Goal: Communication & Community: Participate in discussion

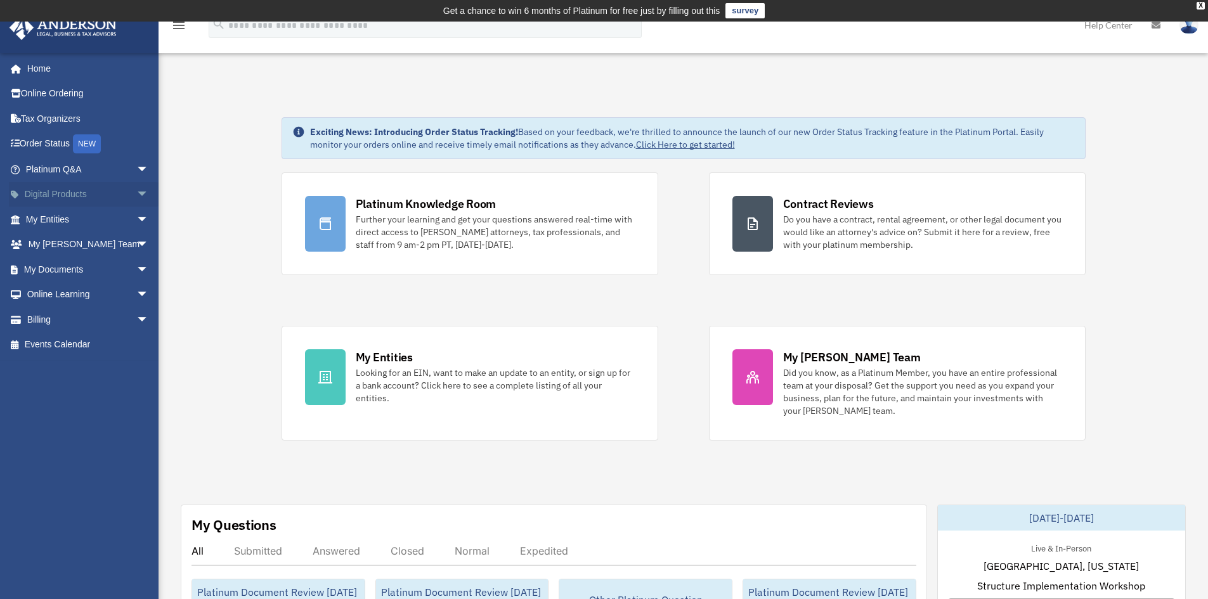
click at [136, 192] on span "arrow_drop_down" at bounding box center [148, 195] width 25 height 26
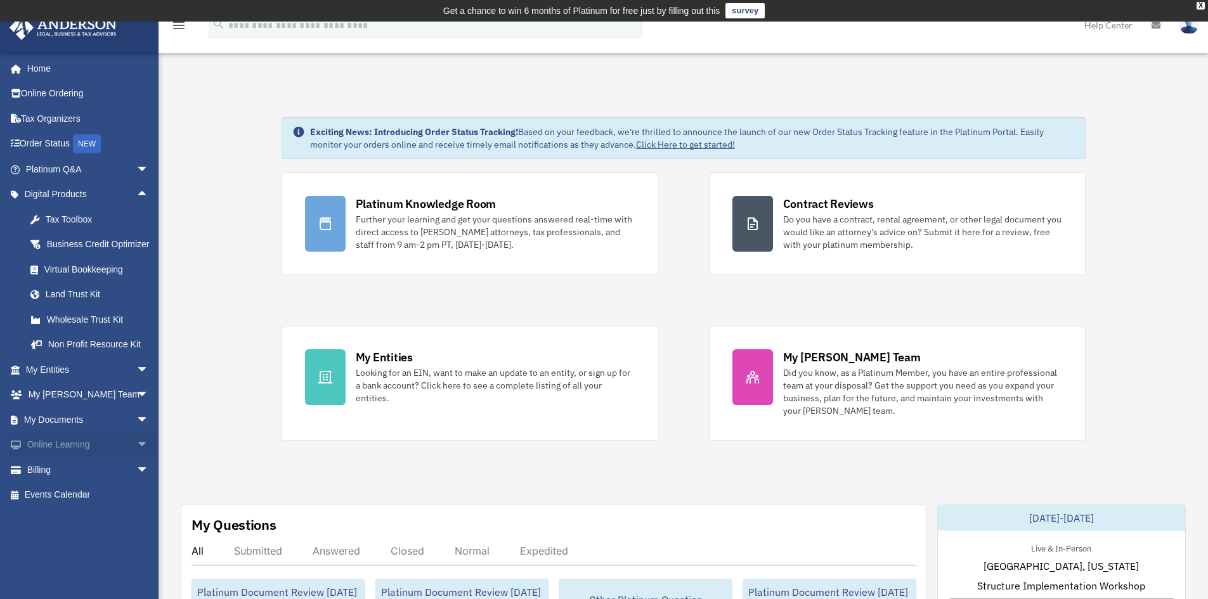
click at [136, 458] on span "arrow_drop_down" at bounding box center [148, 446] width 25 height 26
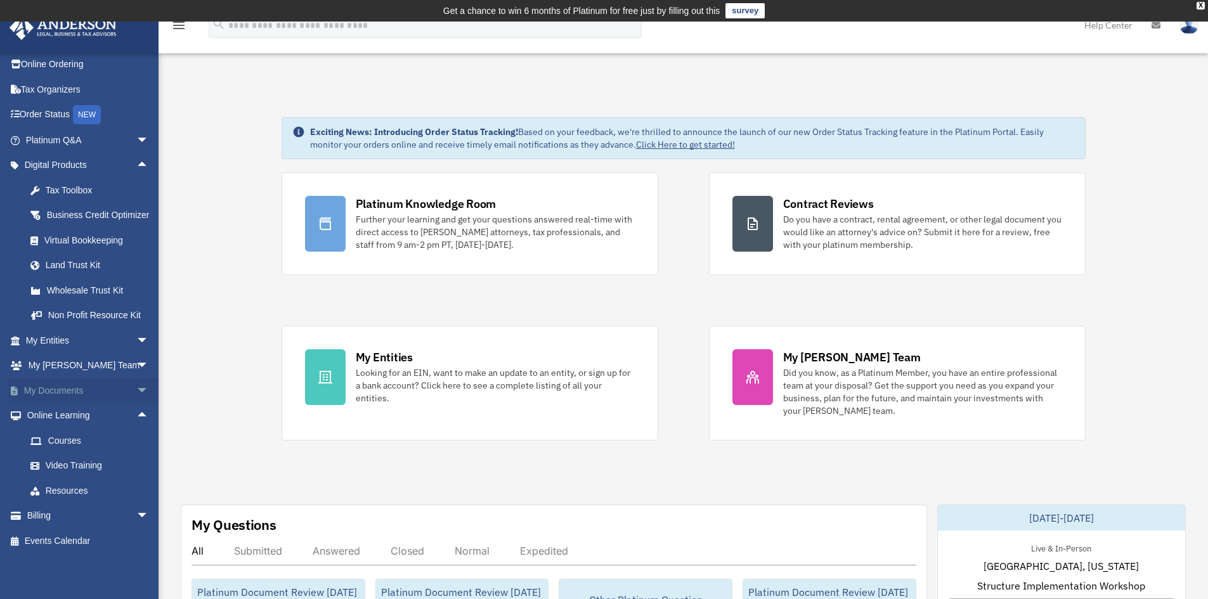
click at [136, 385] on span "arrow_drop_down" at bounding box center [148, 391] width 25 height 26
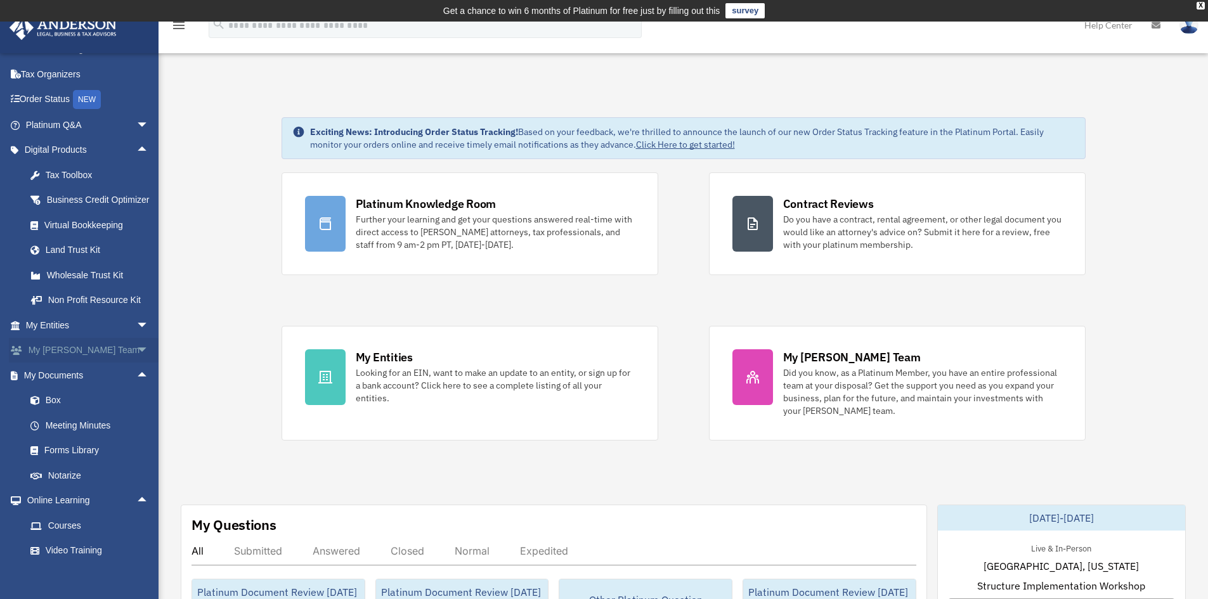
click at [136, 363] on span "arrow_drop_down" at bounding box center [148, 351] width 25 height 26
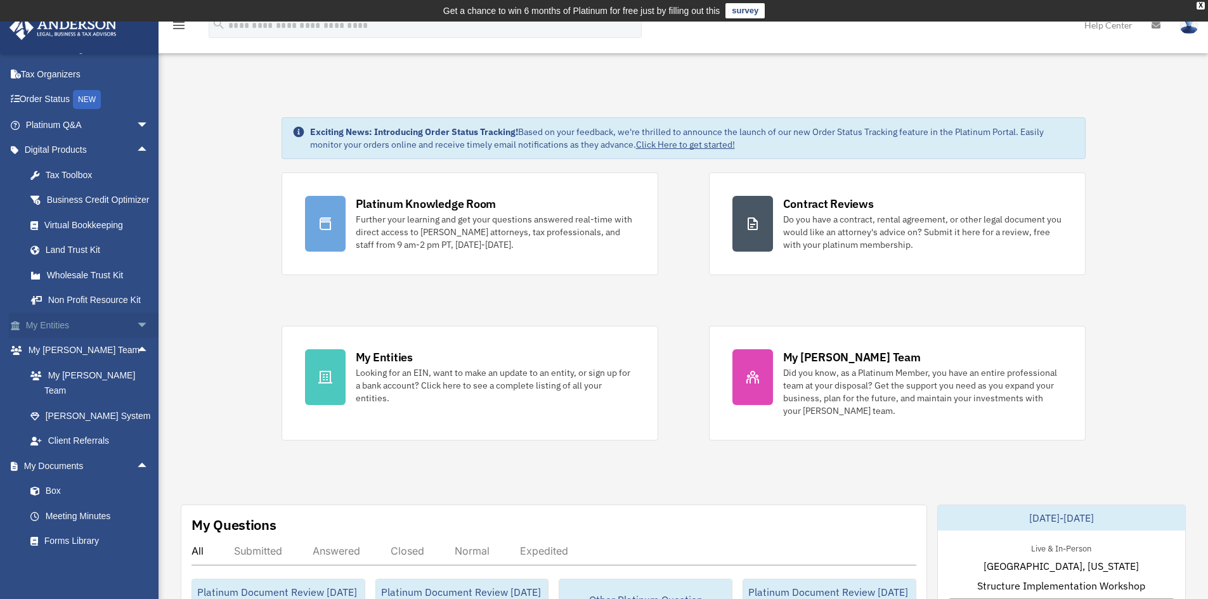
click at [136, 339] on span "arrow_drop_down" at bounding box center [148, 326] width 25 height 26
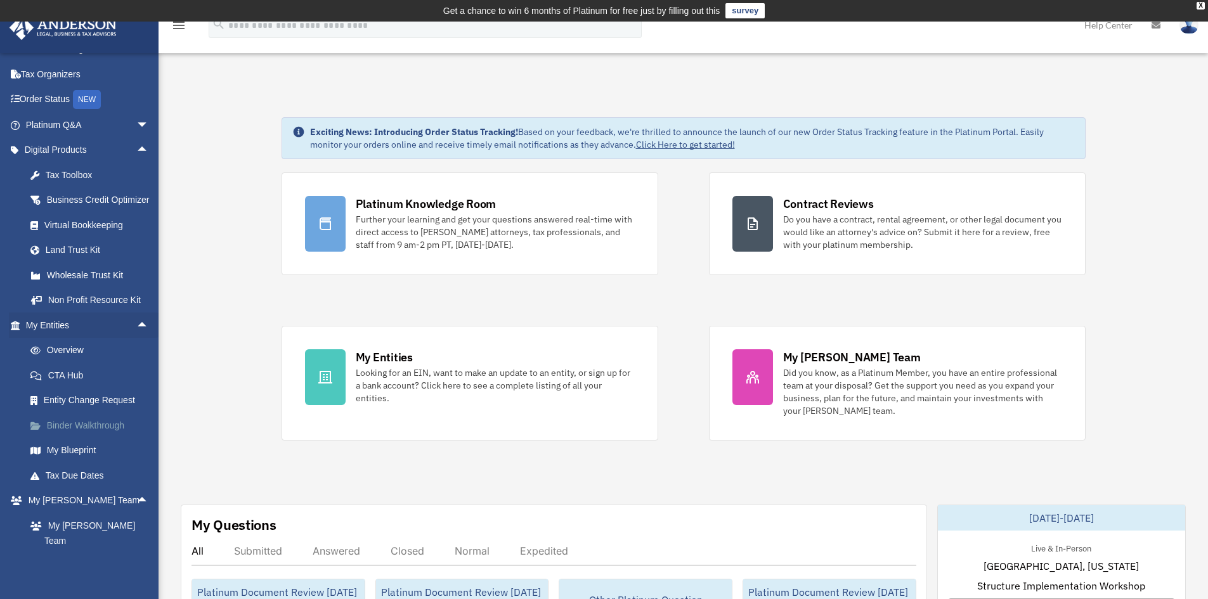
click at [108, 438] on link "Binder Walkthrough" at bounding box center [93, 425] width 150 height 25
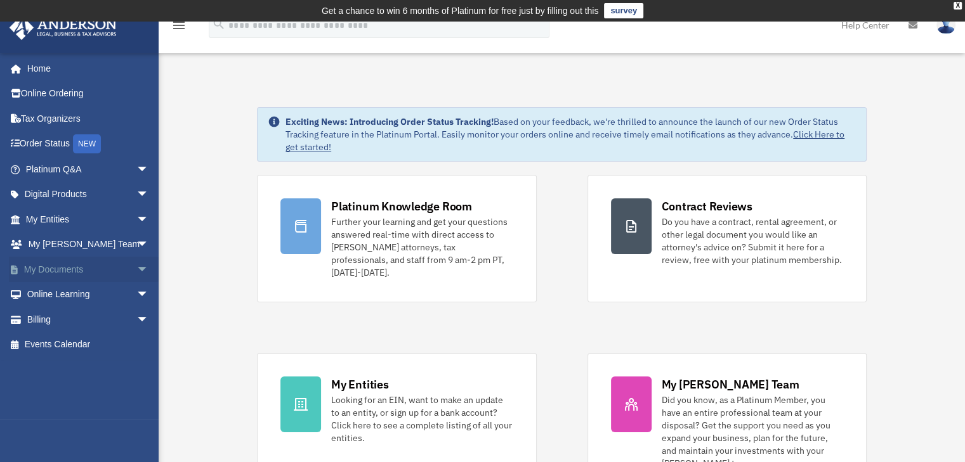
click at [136, 272] on span "arrow_drop_down" at bounding box center [148, 270] width 25 height 26
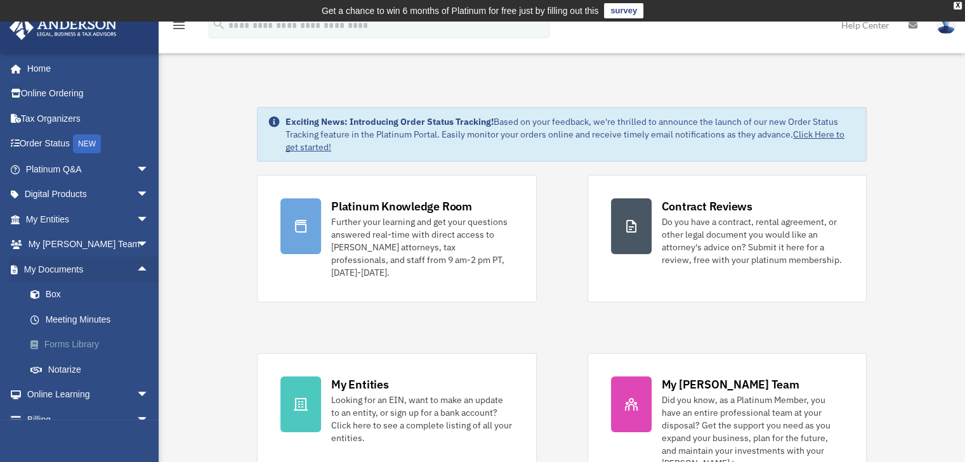
click at [84, 350] on link "Forms Library" at bounding box center [93, 344] width 150 height 25
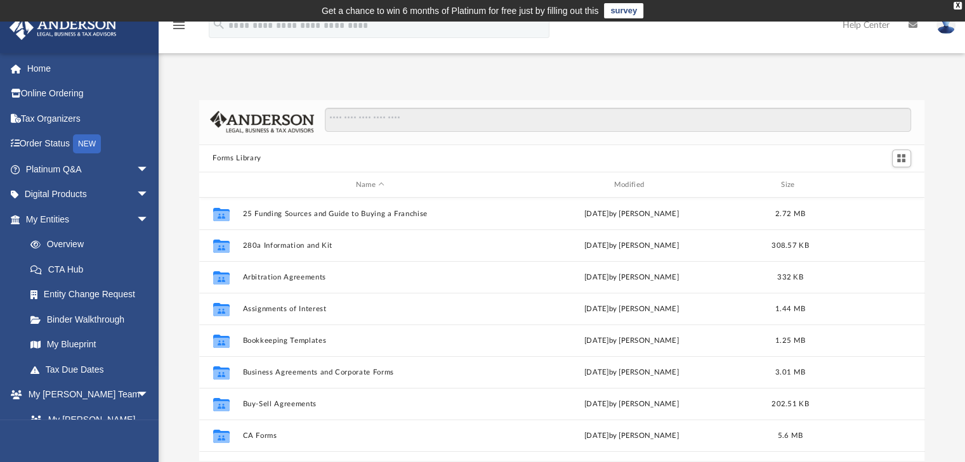
scroll to position [278, 716]
click at [466, 114] on input "Search files and folders" at bounding box center [617, 120] width 585 height 24
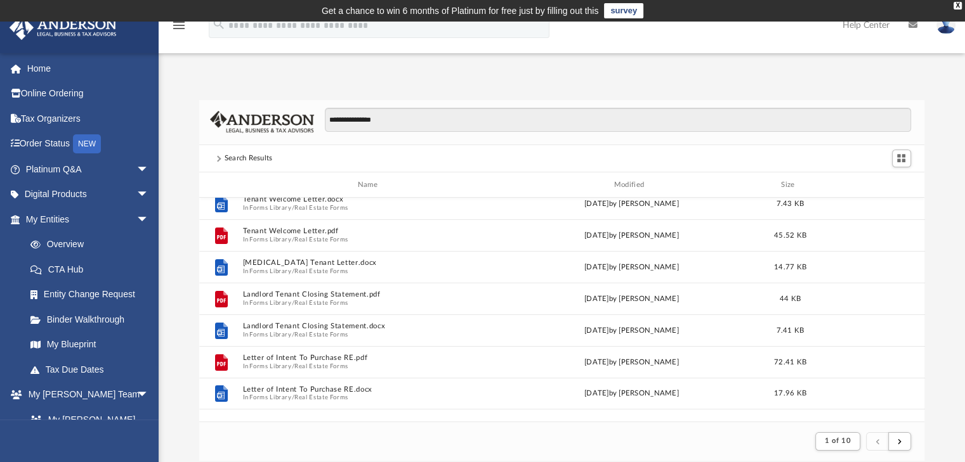
scroll to position [0, 0]
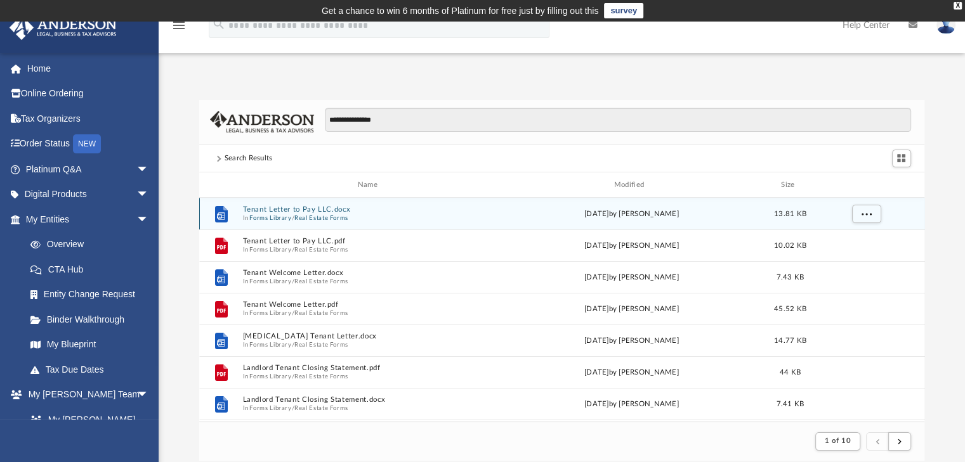
click at [330, 208] on button "Tenant Letter to Pay LLC.docx" at bounding box center [370, 210] width 256 height 8
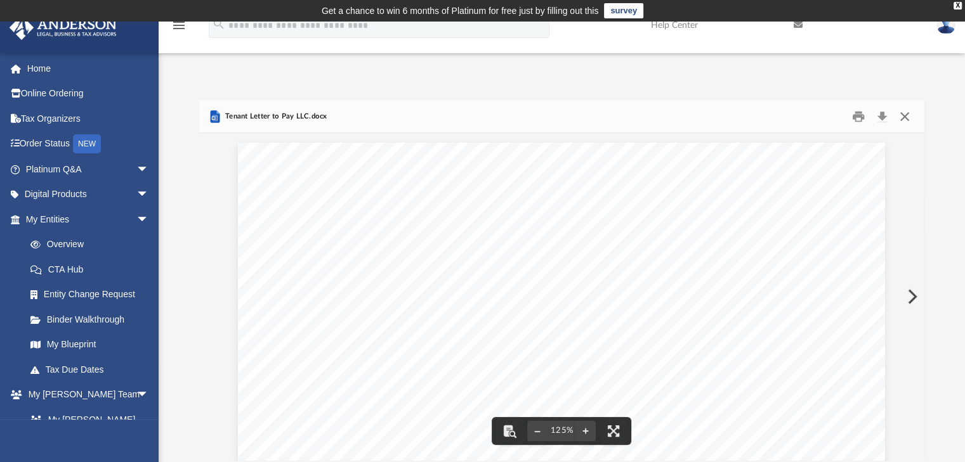
click at [905, 116] on button "Close" at bounding box center [904, 117] width 23 height 20
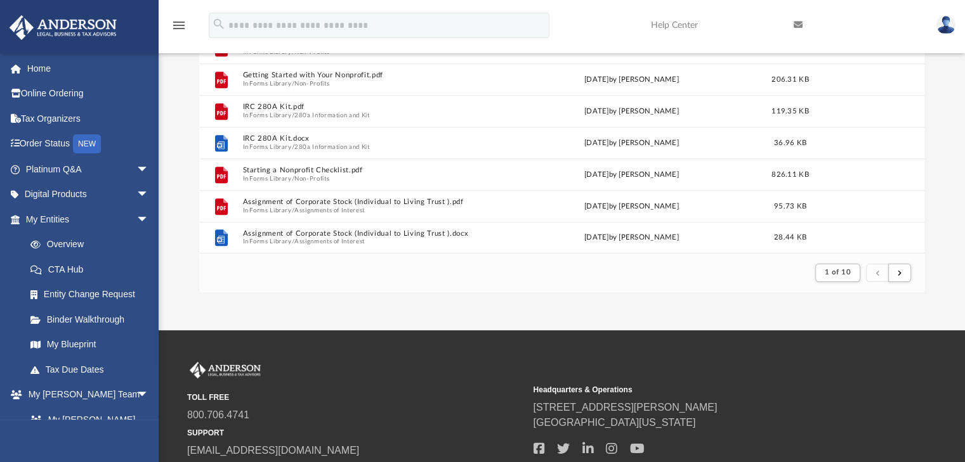
scroll to position [264, 0]
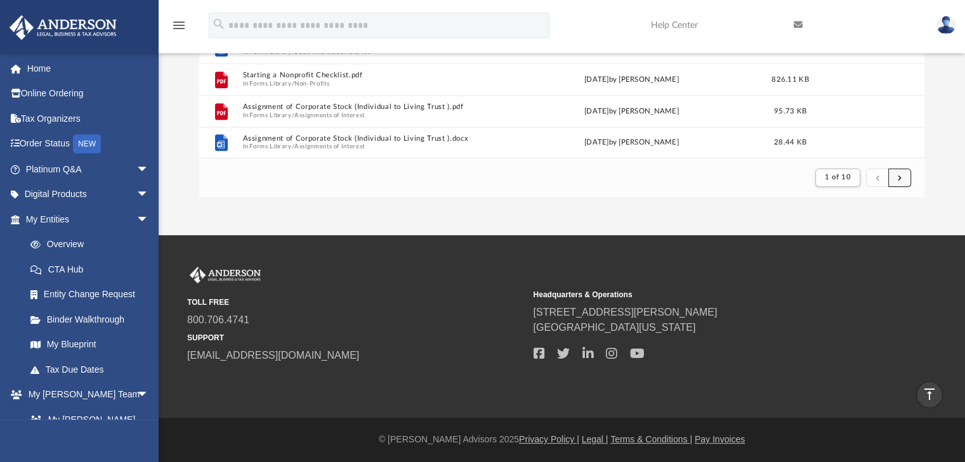
click at [894, 176] on button "submit" at bounding box center [899, 178] width 23 height 18
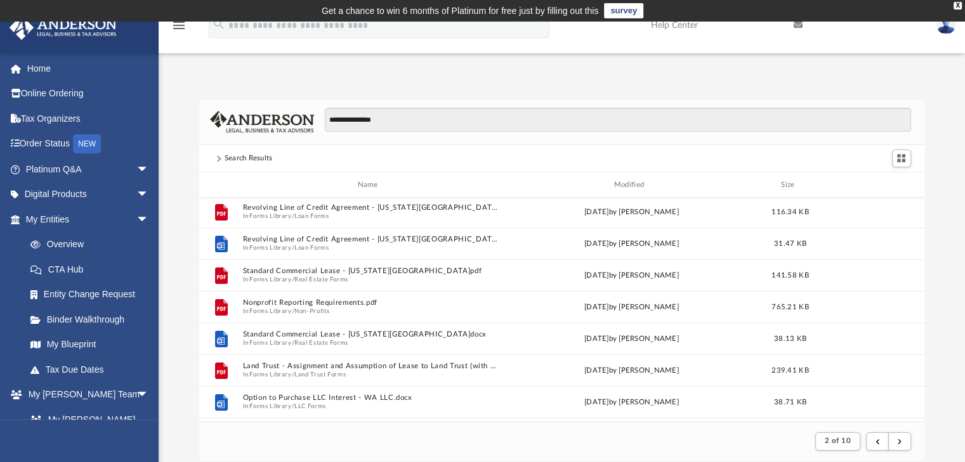
scroll to position [0, 0]
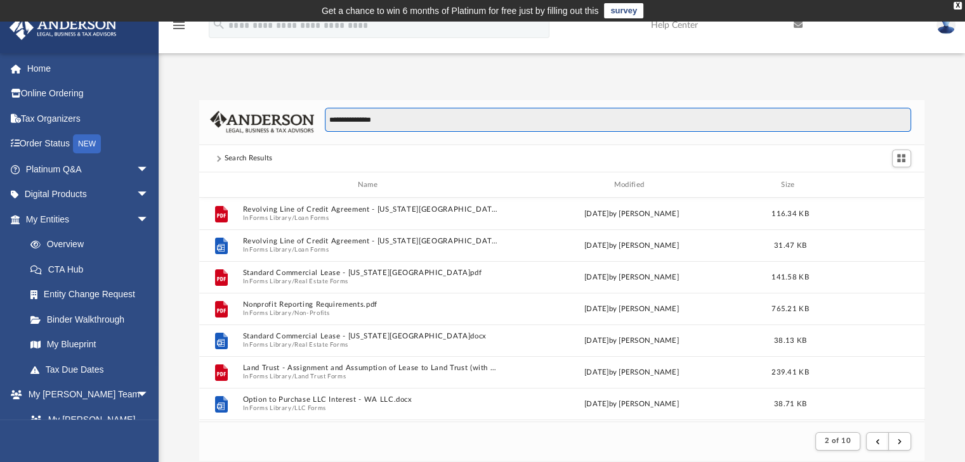
click at [483, 112] on input "**********" at bounding box center [617, 120] width 585 height 24
click at [416, 114] on input "**********" at bounding box center [617, 120] width 585 height 24
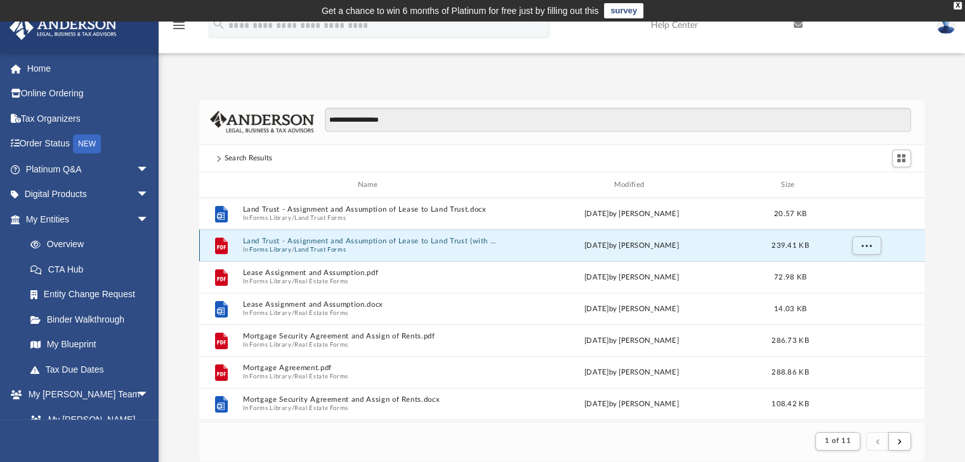
click at [364, 240] on button "Land Trust - Assignment and Assumption of Lease to Land Trust (with instruction…" at bounding box center [370, 242] width 256 height 8
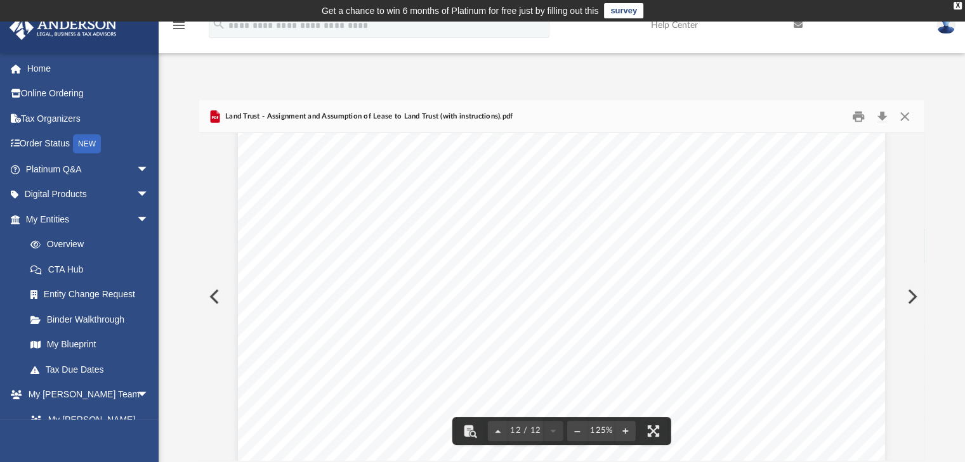
scroll to position [9695, 0]
click at [802, 318] on div "Assignment and As sumption of Lease Schedule A" at bounding box center [561, 286] width 647 height 837
click at [903, 112] on button "Close" at bounding box center [904, 117] width 23 height 20
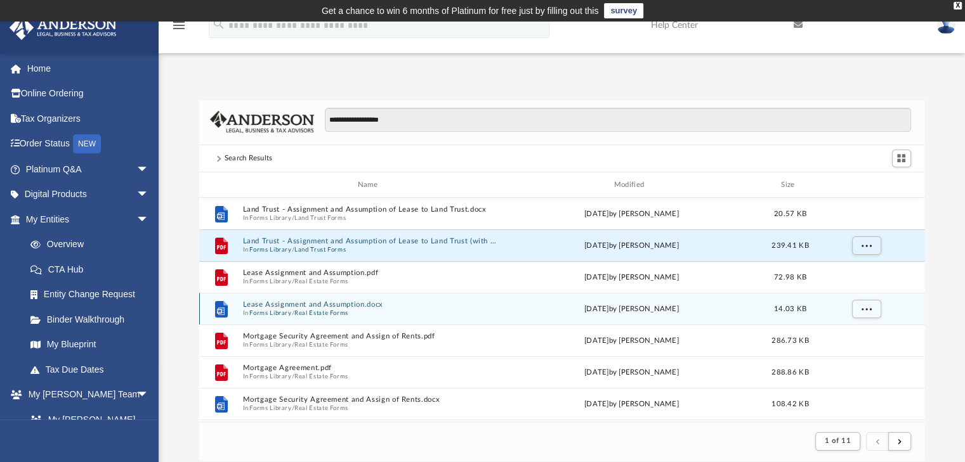
click at [386, 305] on button "Lease Assignment and Assumption.docx" at bounding box center [370, 305] width 256 height 8
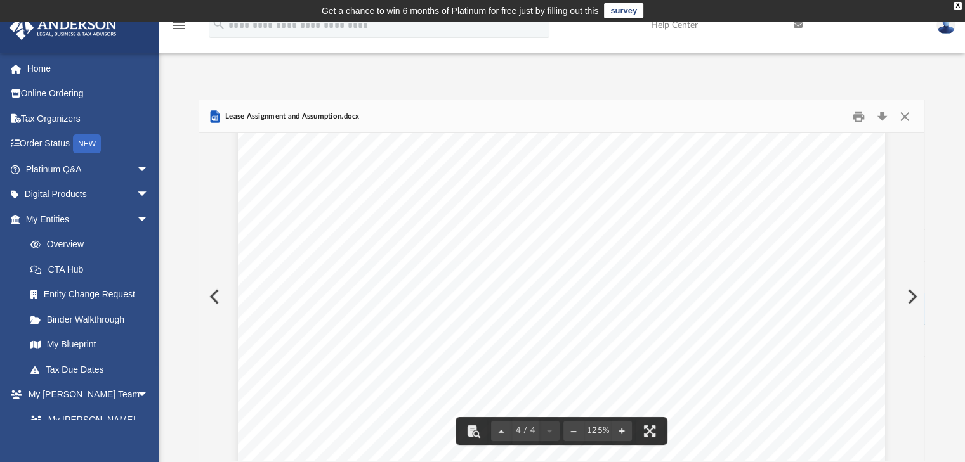
scroll to position [2855, 0]
click at [901, 110] on button "Close" at bounding box center [904, 117] width 23 height 20
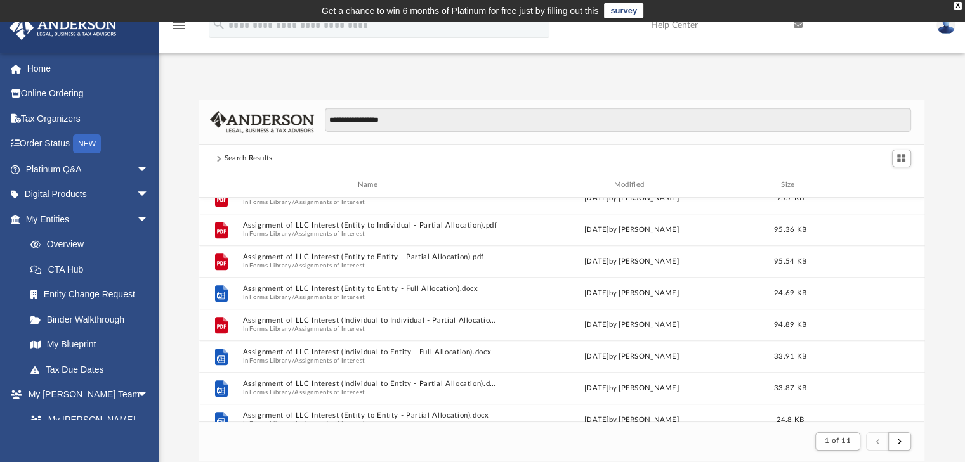
scroll to position [981, 0]
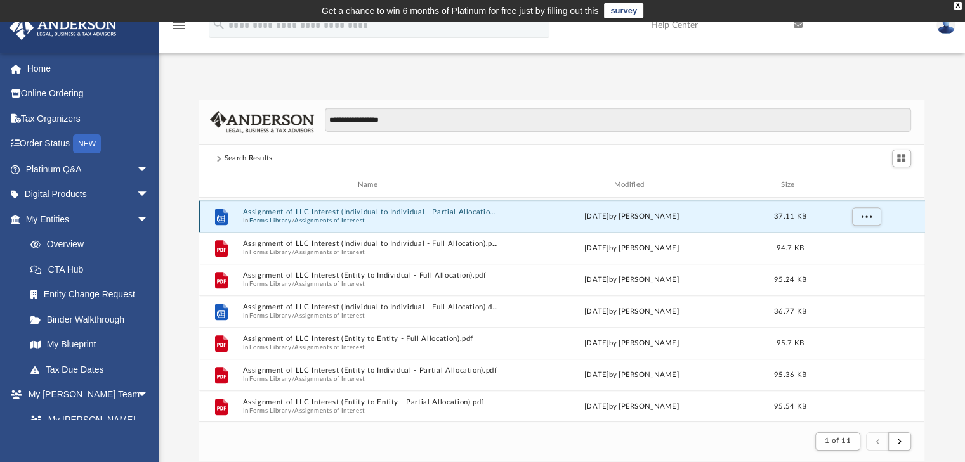
click at [391, 213] on button "Assignment of LLC Interest (Individual to Individual - Partial Allocation).docx" at bounding box center [370, 213] width 256 height 8
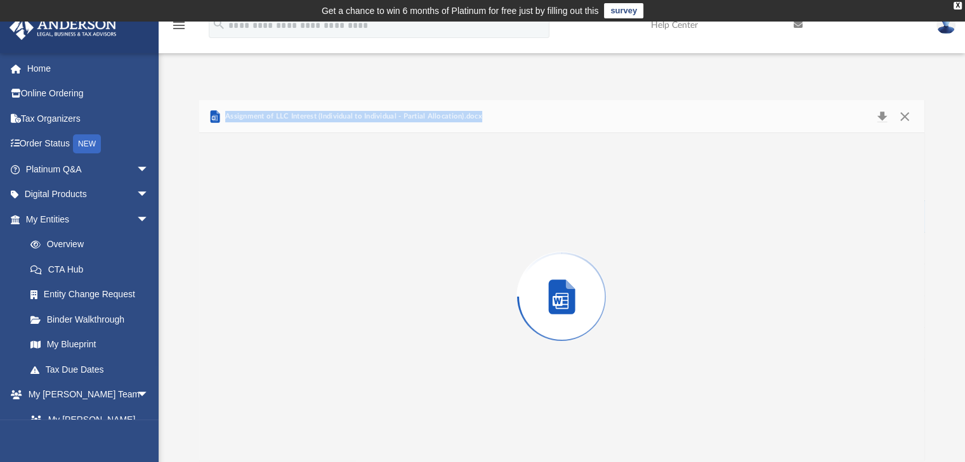
click at [391, 213] on div "Preview" at bounding box center [562, 296] width 726 height 327
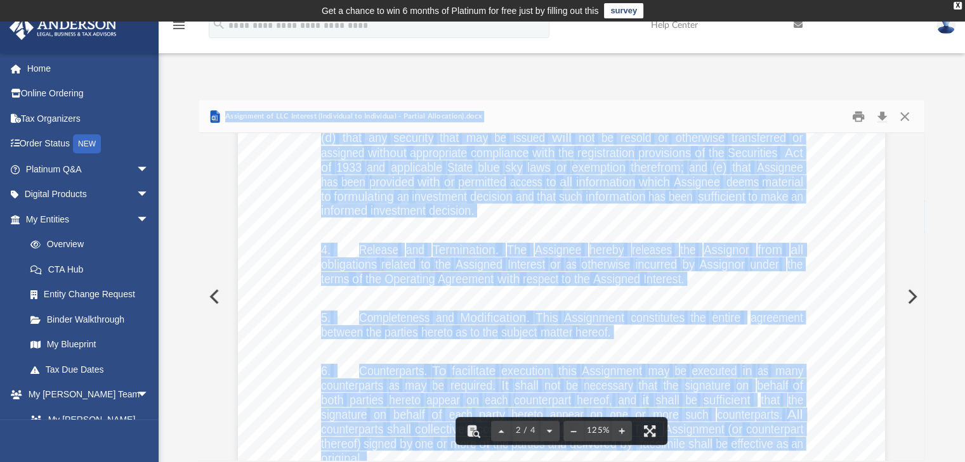
scroll to position [1078, 0]
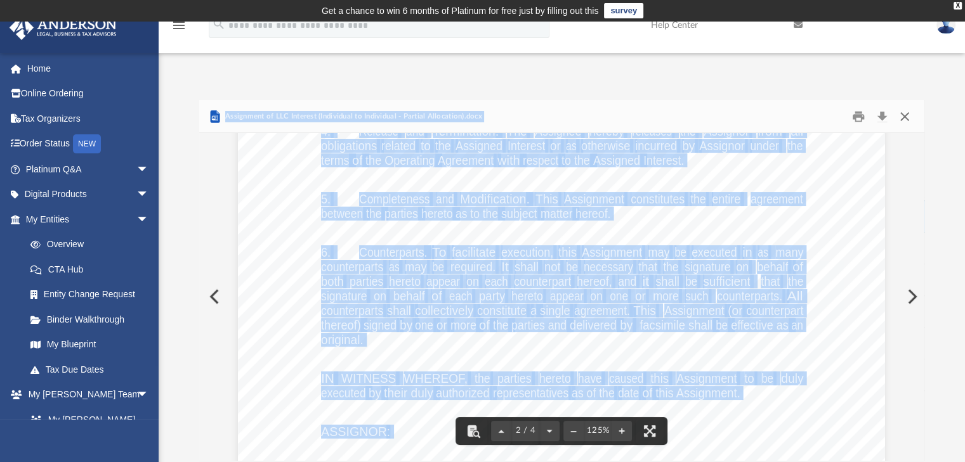
click at [900, 119] on button "Close" at bounding box center [904, 117] width 23 height 20
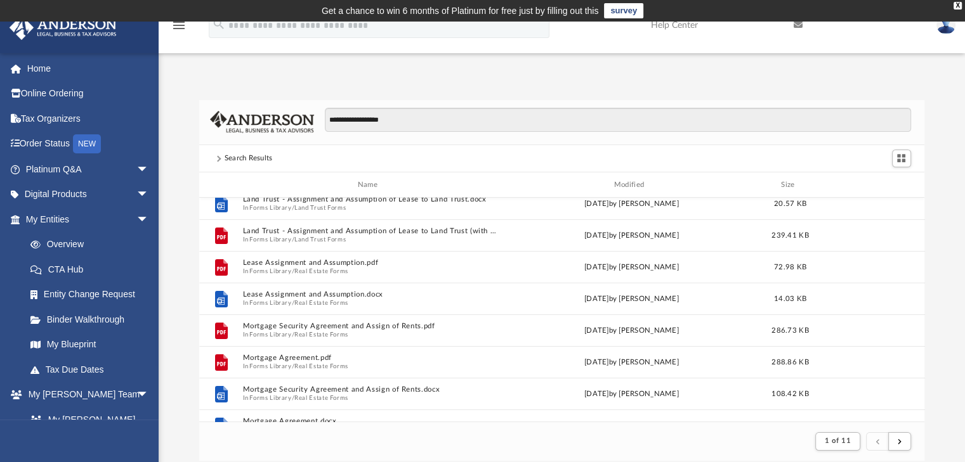
scroll to position [0, 0]
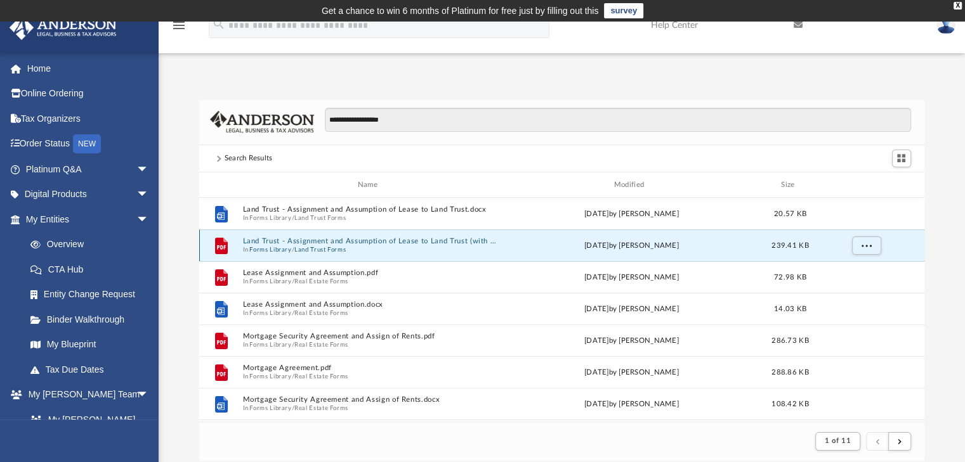
click at [391, 243] on button "Land Trust - Assignment and Assumption of Lease to Land Trust (with instruction…" at bounding box center [370, 242] width 256 height 8
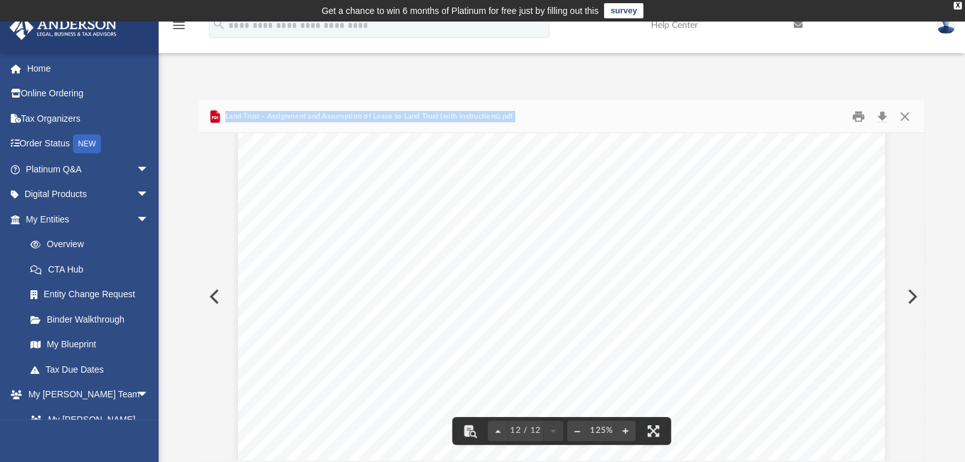
scroll to position [9948, 0]
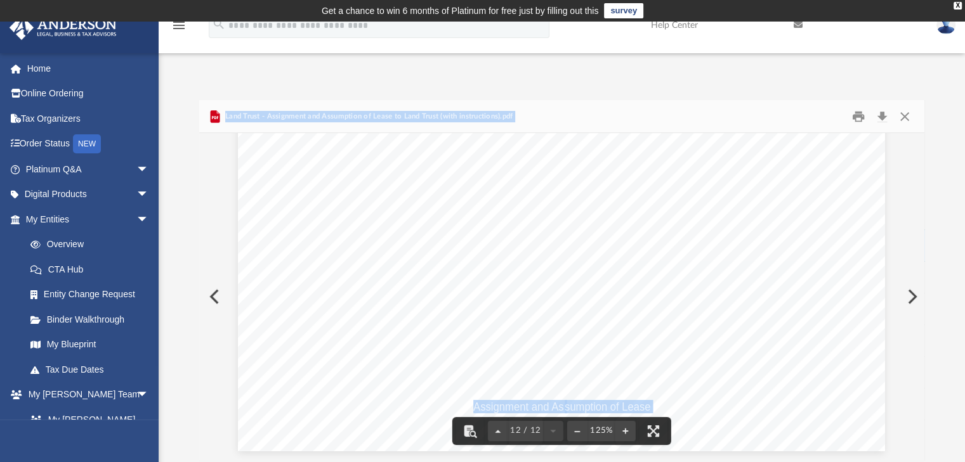
click at [477, 280] on div "Assignment and As sumption of Lease Schedule A" at bounding box center [561, 32] width 647 height 837
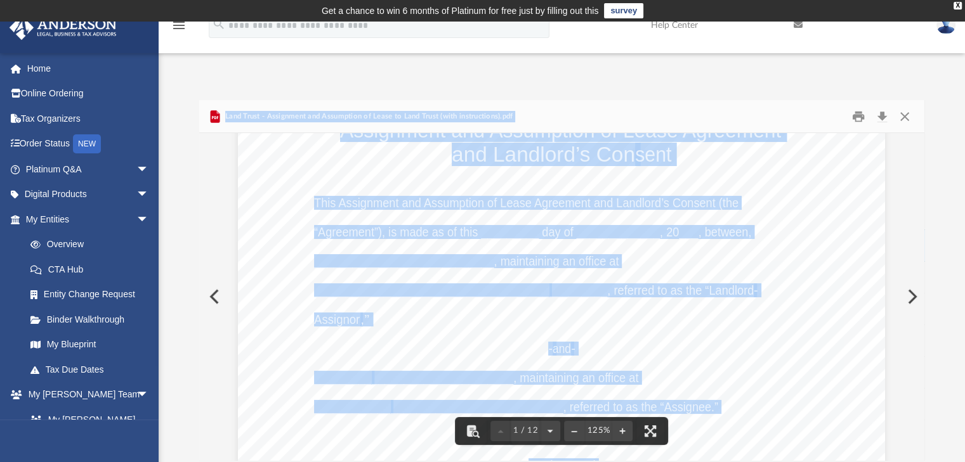
scroll to position [0, 0]
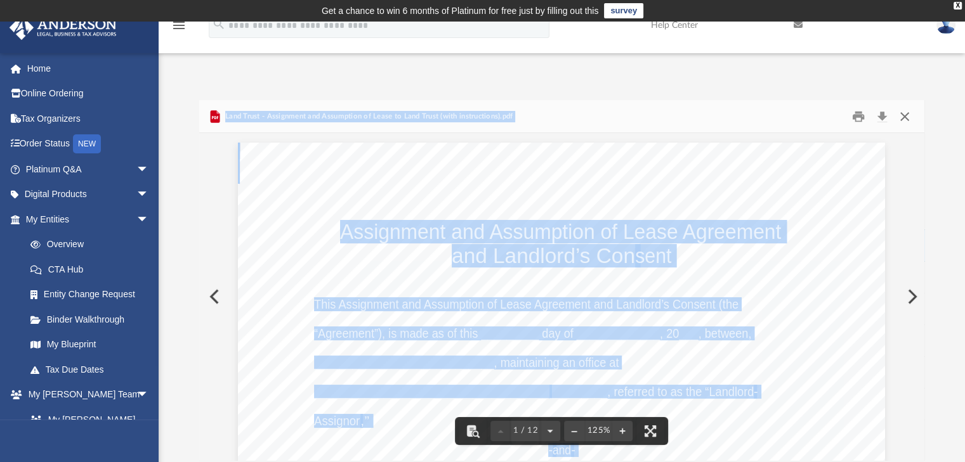
click at [910, 114] on button "Close" at bounding box center [904, 117] width 23 height 20
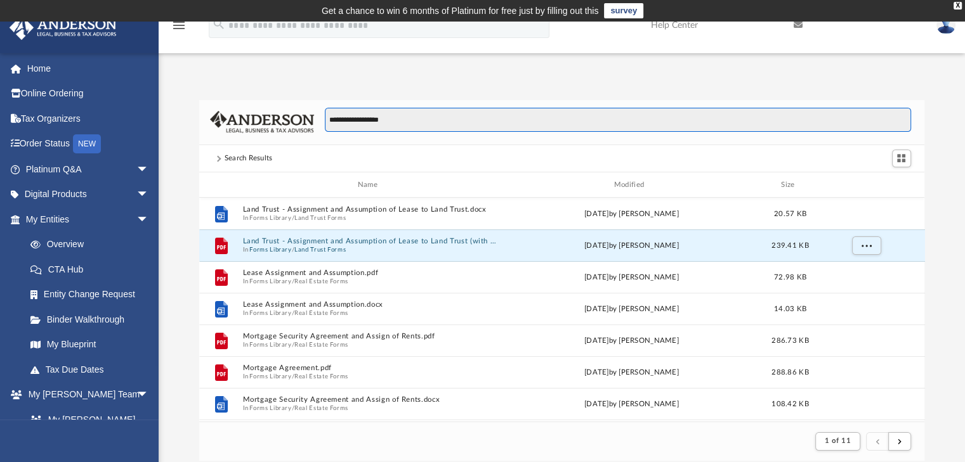
click at [391, 126] on input "**********" at bounding box center [617, 120] width 585 height 24
type input "**********"
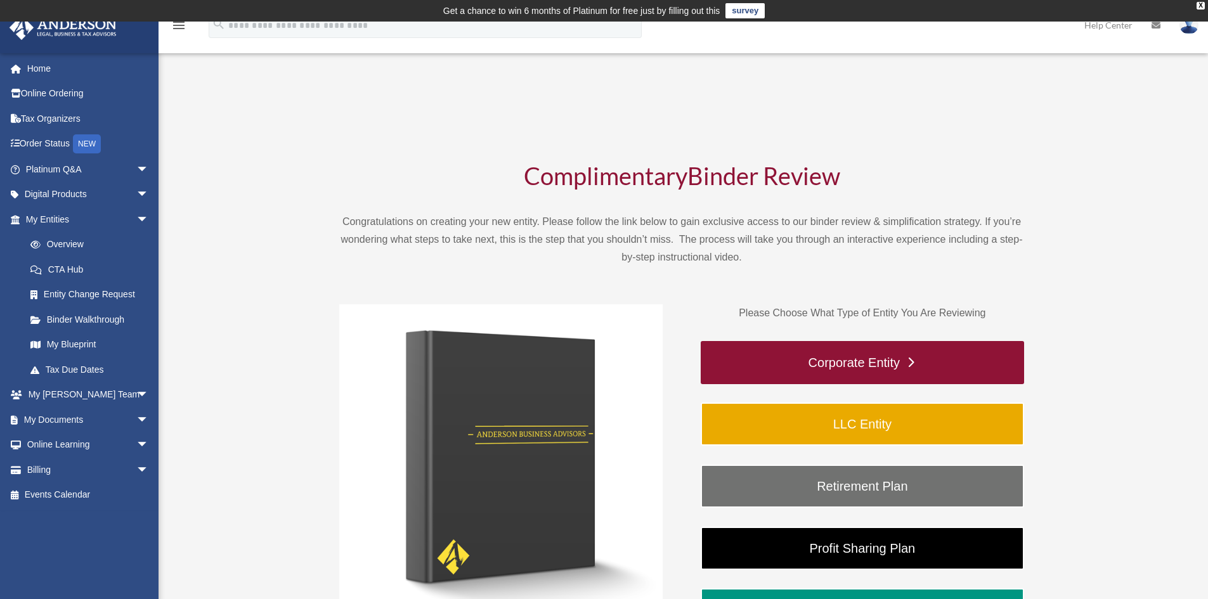
click at [891, 365] on link "Corporate Entity" at bounding box center [863, 362] width 324 height 43
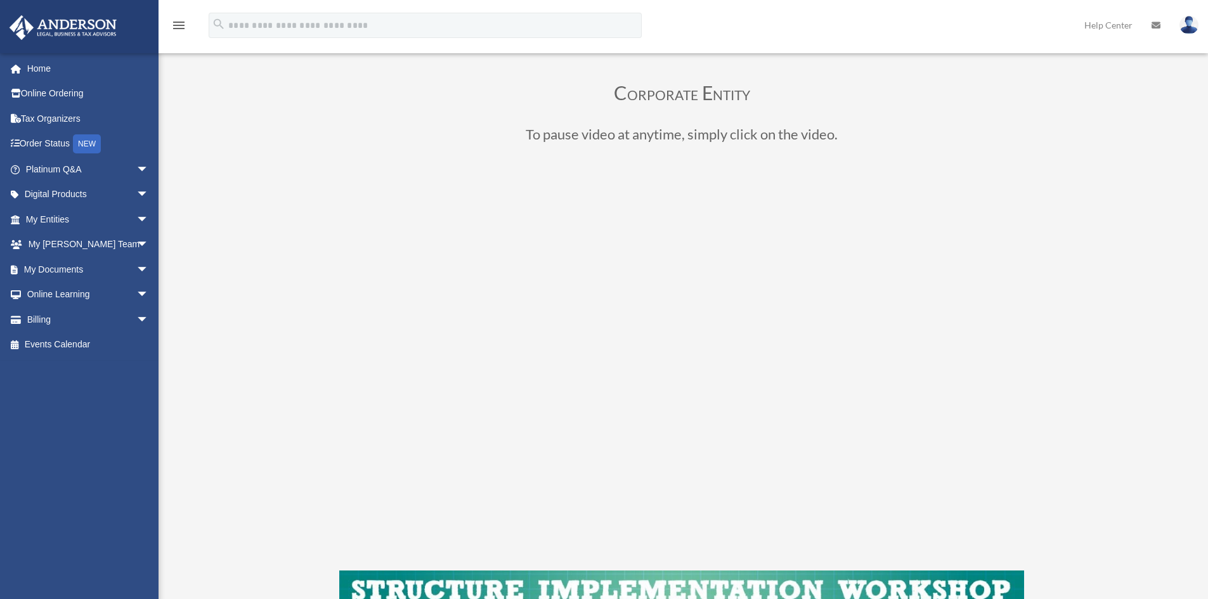
scroll to position [127, 0]
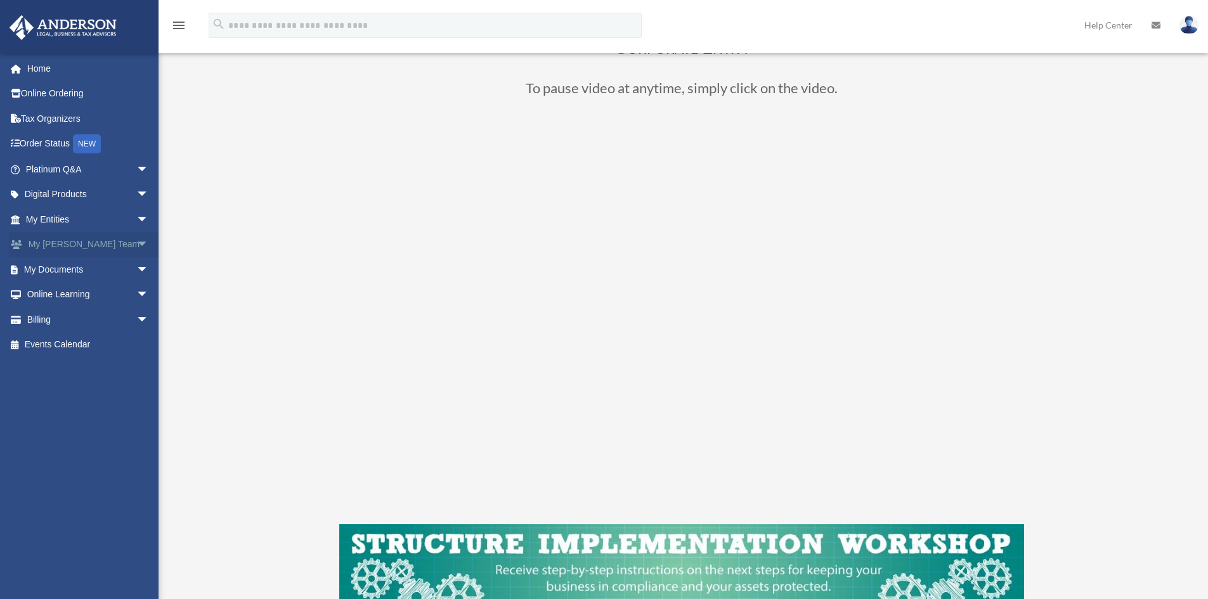
drag, startPoint x: 132, startPoint y: 267, endPoint x: 115, endPoint y: 239, distance: 33.3
click at [136, 267] on span "arrow_drop_down" at bounding box center [148, 270] width 25 height 26
click at [136, 212] on span "arrow_drop_down" at bounding box center [148, 220] width 25 height 26
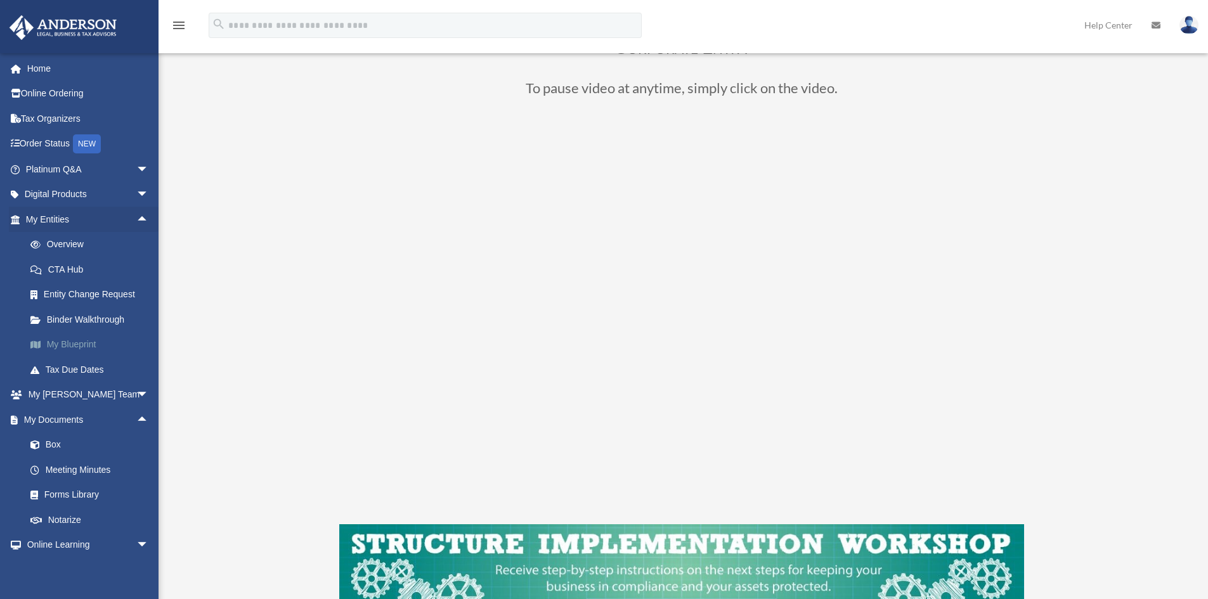
click at [88, 343] on link "My Blueprint" at bounding box center [93, 344] width 150 height 25
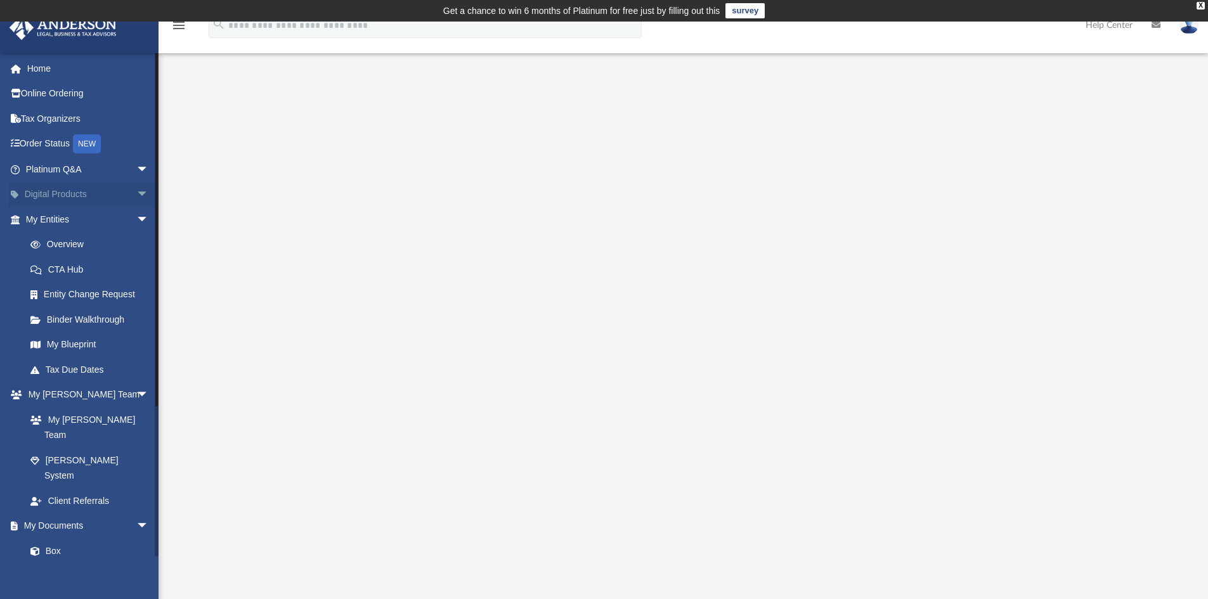
click at [138, 193] on span "arrow_drop_down" at bounding box center [148, 195] width 25 height 26
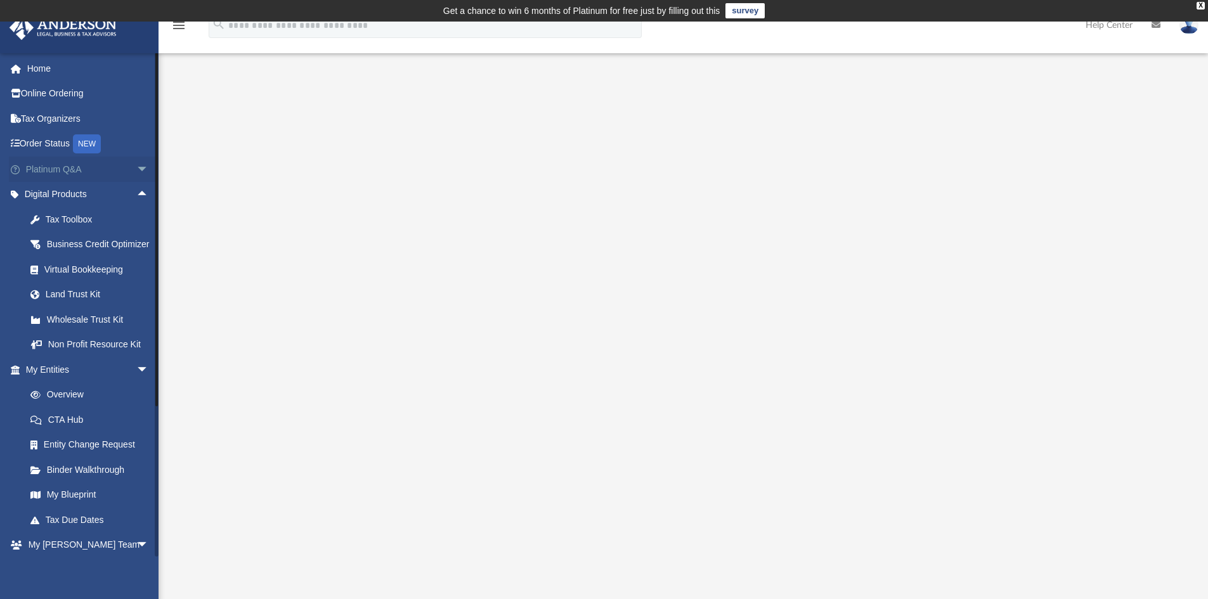
click at [136, 172] on span "arrow_drop_down" at bounding box center [148, 170] width 25 height 26
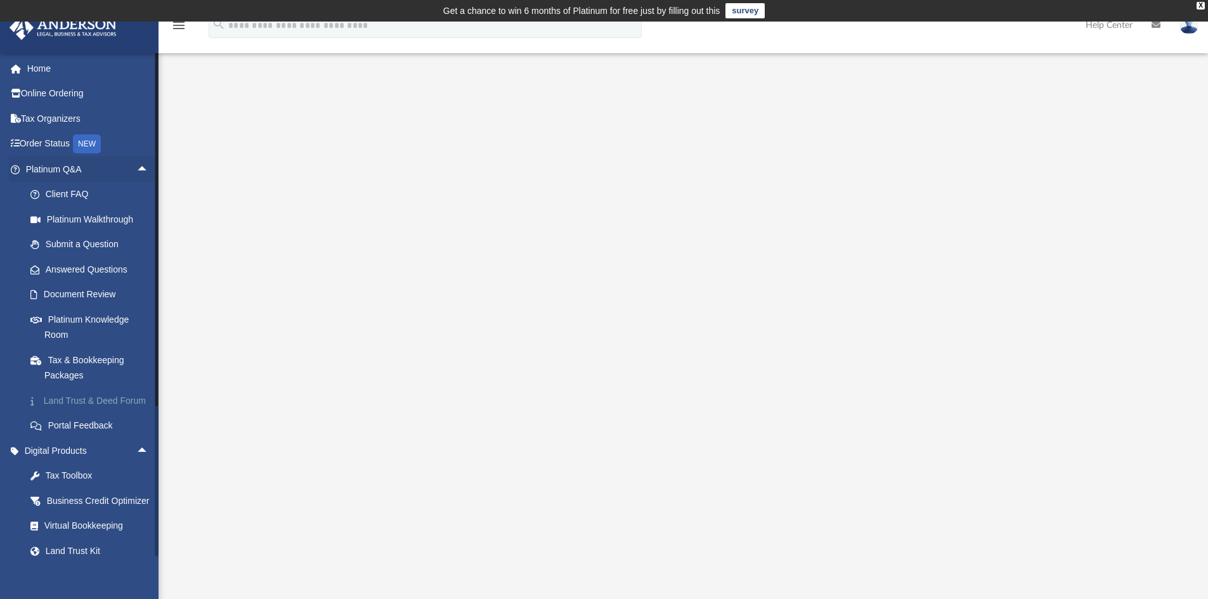
click at [98, 400] on link "Land Trust & Deed Forum" at bounding box center [93, 400] width 150 height 25
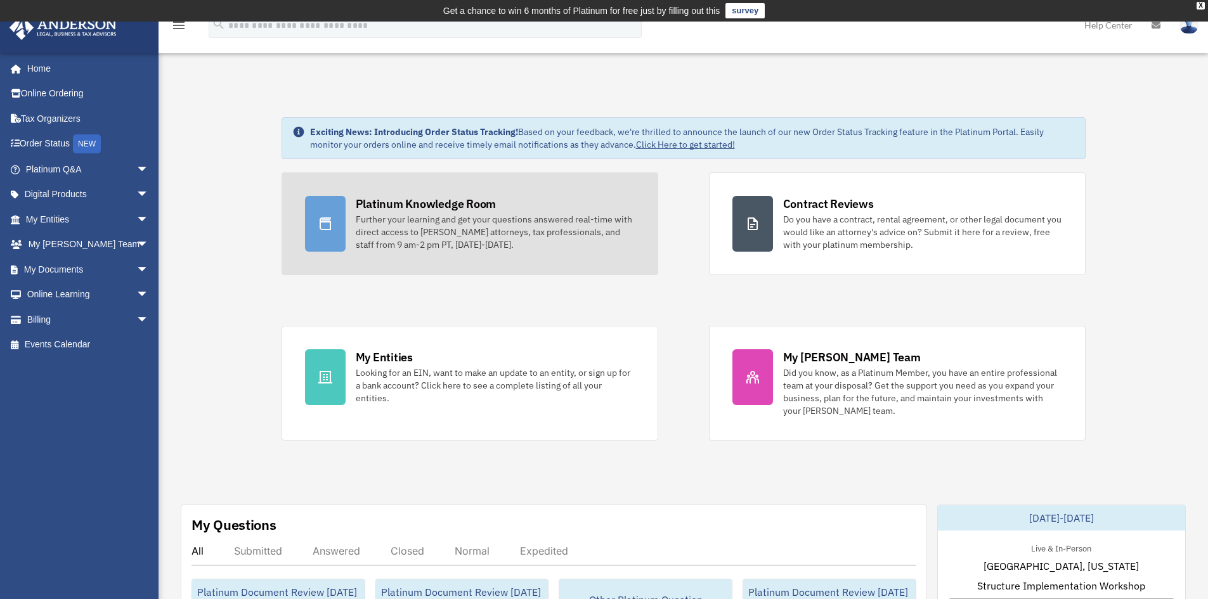
click at [386, 197] on div "Platinum Knowledge Room" at bounding box center [426, 204] width 141 height 16
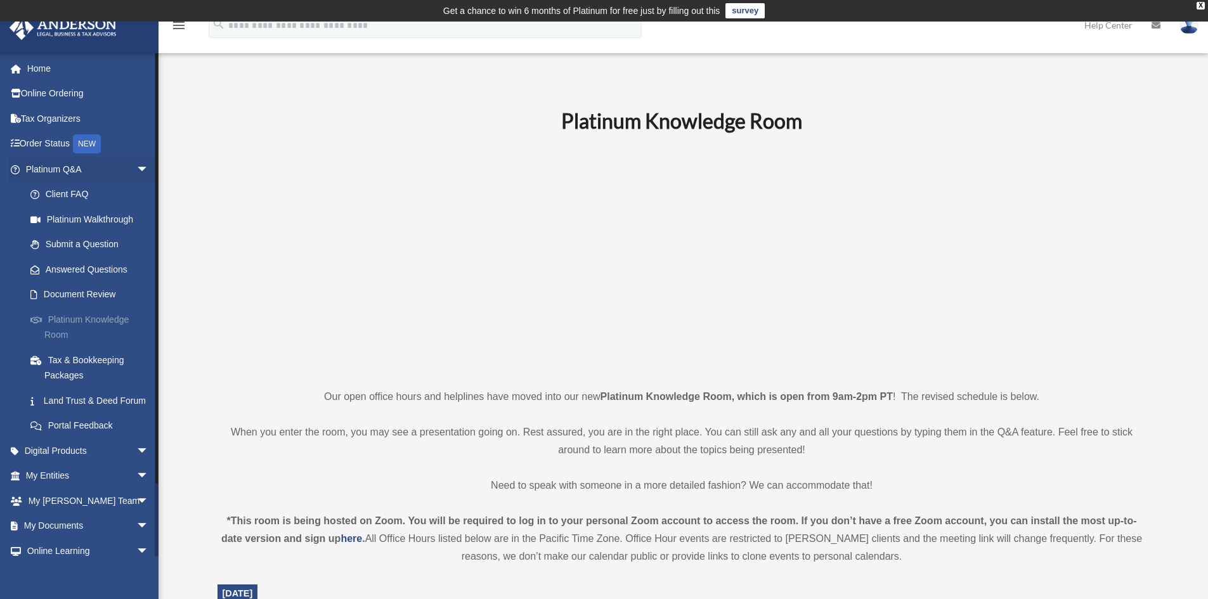
click at [90, 320] on link "Platinum Knowledge Room" at bounding box center [93, 327] width 150 height 41
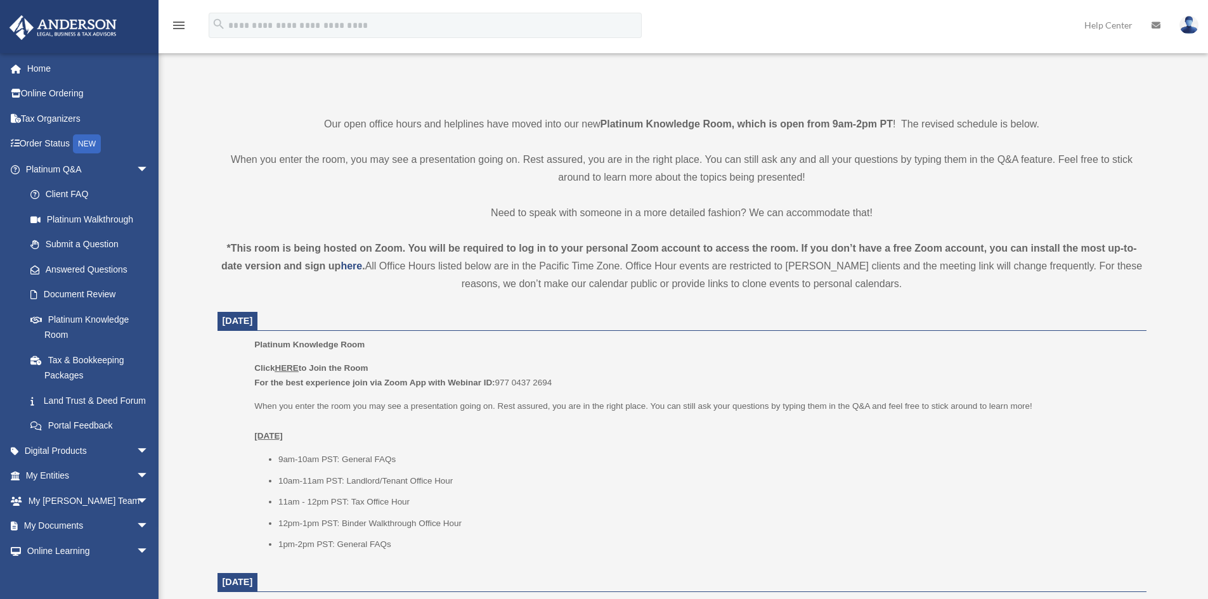
scroll to position [267, 0]
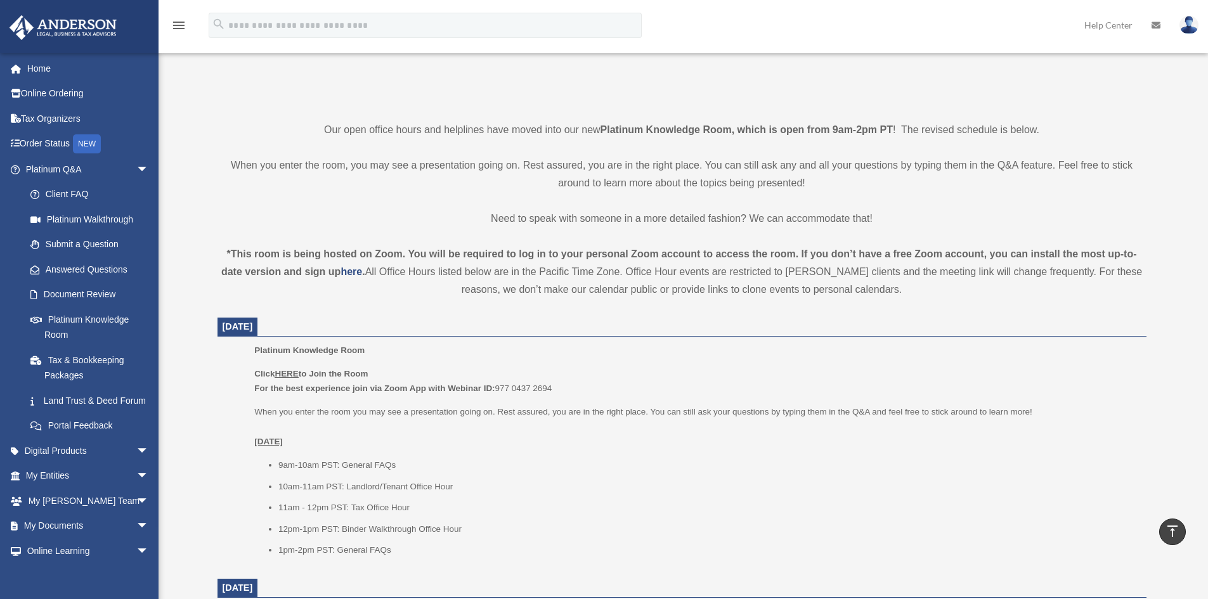
click at [298, 376] on u "HERE" at bounding box center [286, 374] width 23 height 10
click at [290, 376] on u "HERE" at bounding box center [286, 374] width 23 height 10
click at [293, 374] on u "HERE" at bounding box center [286, 374] width 23 height 10
click at [495, 376] on p "Click HERE to Join the Room For the best experience join via Zoom App with Webi…" at bounding box center [695, 382] width 883 height 30
click at [294, 372] on u "HERE" at bounding box center [286, 374] width 23 height 10
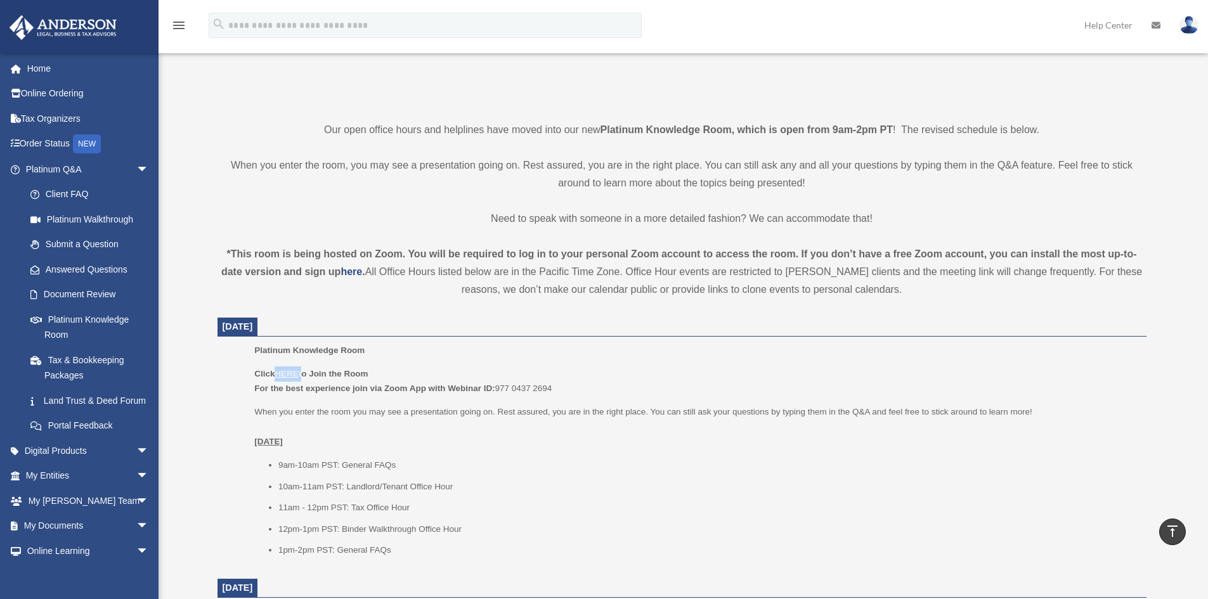
click at [294, 372] on u "HERE" at bounding box center [286, 374] width 23 height 10
drag, startPoint x: 294, startPoint y: 372, endPoint x: 303, endPoint y: 365, distance: 11.8
click at [295, 367] on p "Click HERE to Join the Room For the best experience join via Zoom App with Webi…" at bounding box center [695, 382] width 883 height 30
click at [398, 395] on p "Click HERE to Join the Room For the best experience join via Zoom App with Webi…" at bounding box center [695, 382] width 883 height 30
click at [288, 376] on u "HERE" at bounding box center [286, 374] width 23 height 10
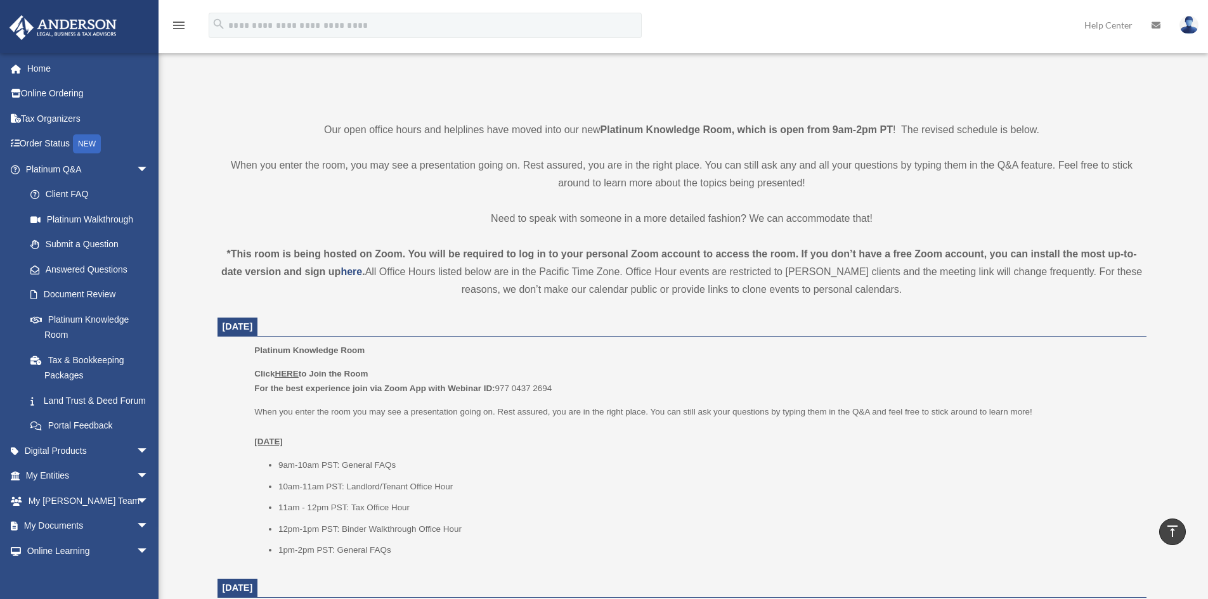
click at [286, 376] on u "HERE" at bounding box center [286, 374] width 23 height 10
click at [280, 372] on u "HERE" at bounding box center [286, 374] width 23 height 10
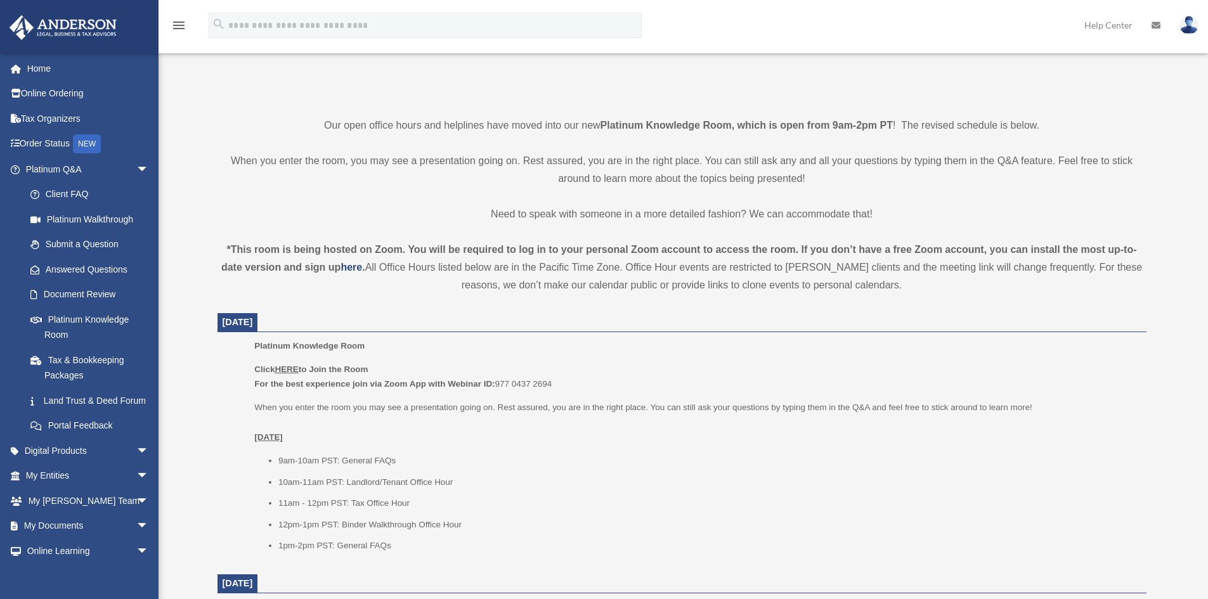
click at [280, 374] on u "HERE" at bounding box center [286, 370] width 23 height 10
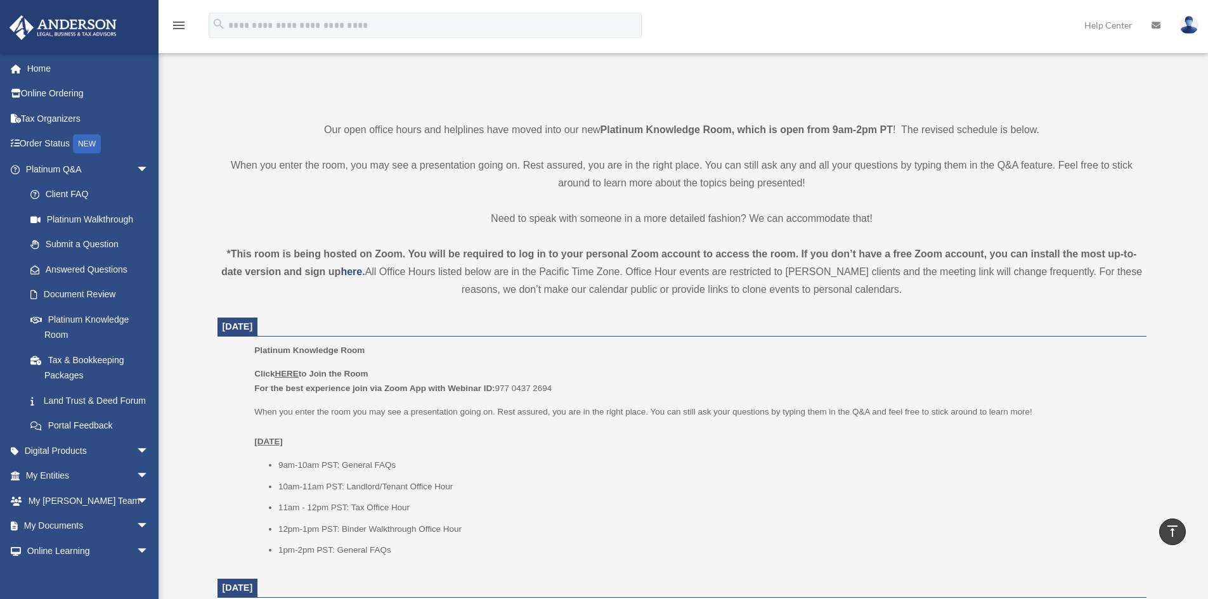
drag, startPoint x: 254, startPoint y: 376, endPoint x: 353, endPoint y: 376, distance: 98.3
click at [376, 377] on p "Click HERE to Join the Room For the best experience join via Zoom App with Webi…" at bounding box center [695, 382] width 883 height 30
click at [286, 376] on u "HERE" at bounding box center [286, 374] width 23 height 10
click at [1005, 361] on div "Platinum Knowledge Room Click HERE to Join the Room For the best experience joi…" at bounding box center [695, 454] width 883 height 223
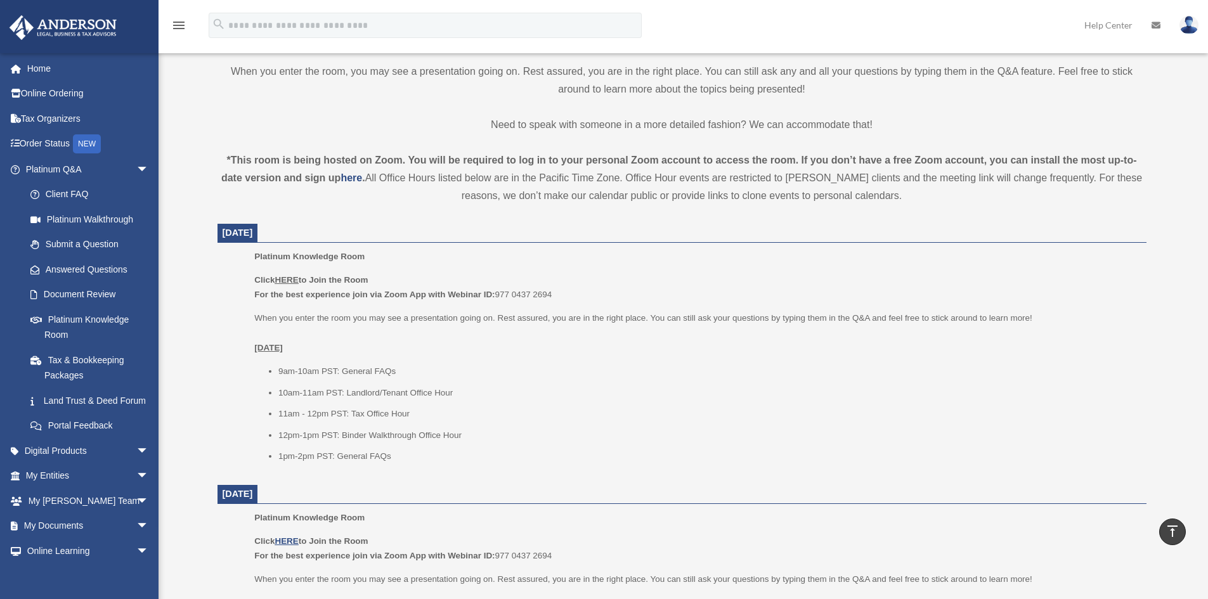
scroll to position [457, 0]
